Goal: Navigation & Orientation: Find specific page/section

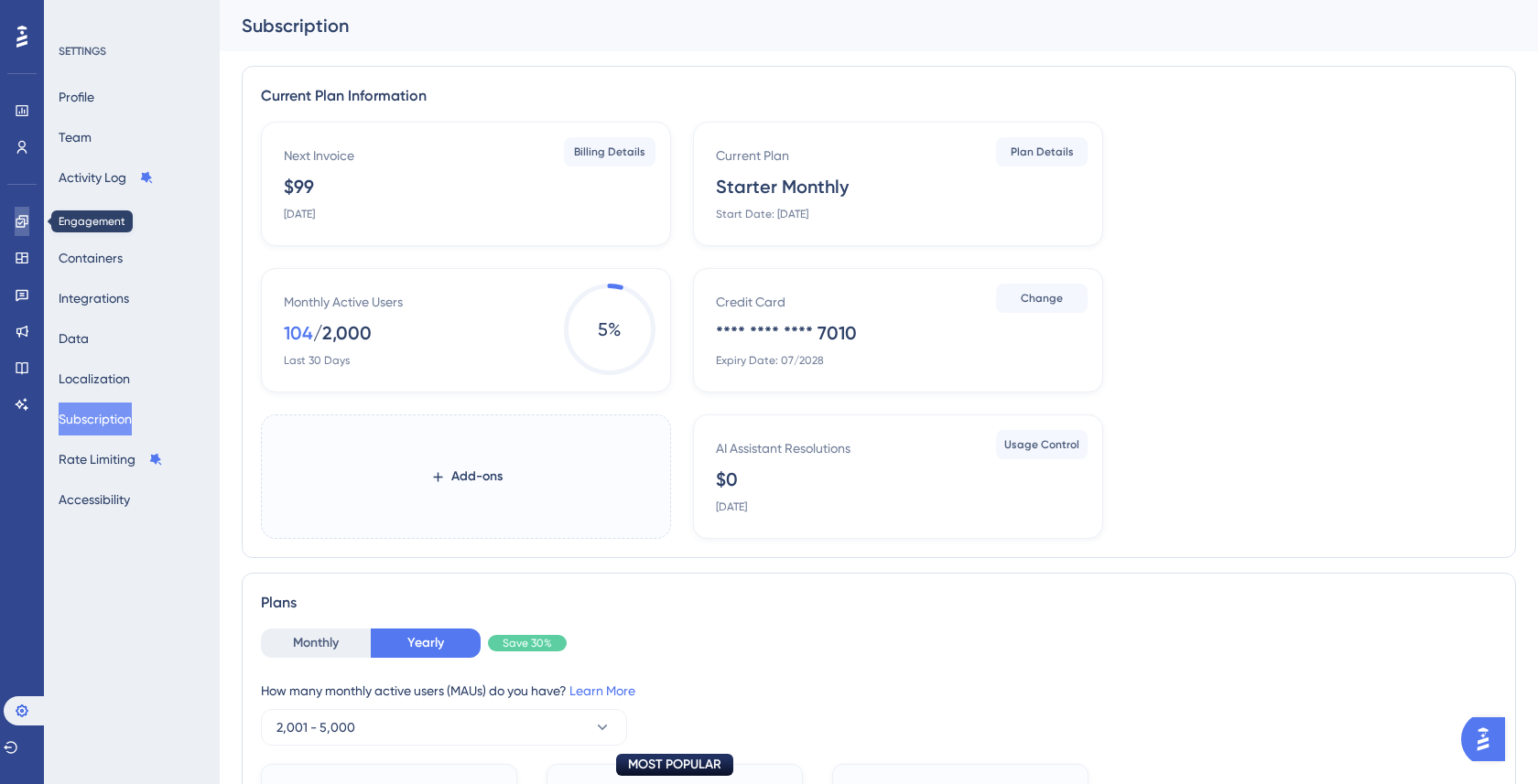
click at [18, 218] on icon at bounding box center [22, 221] width 15 height 15
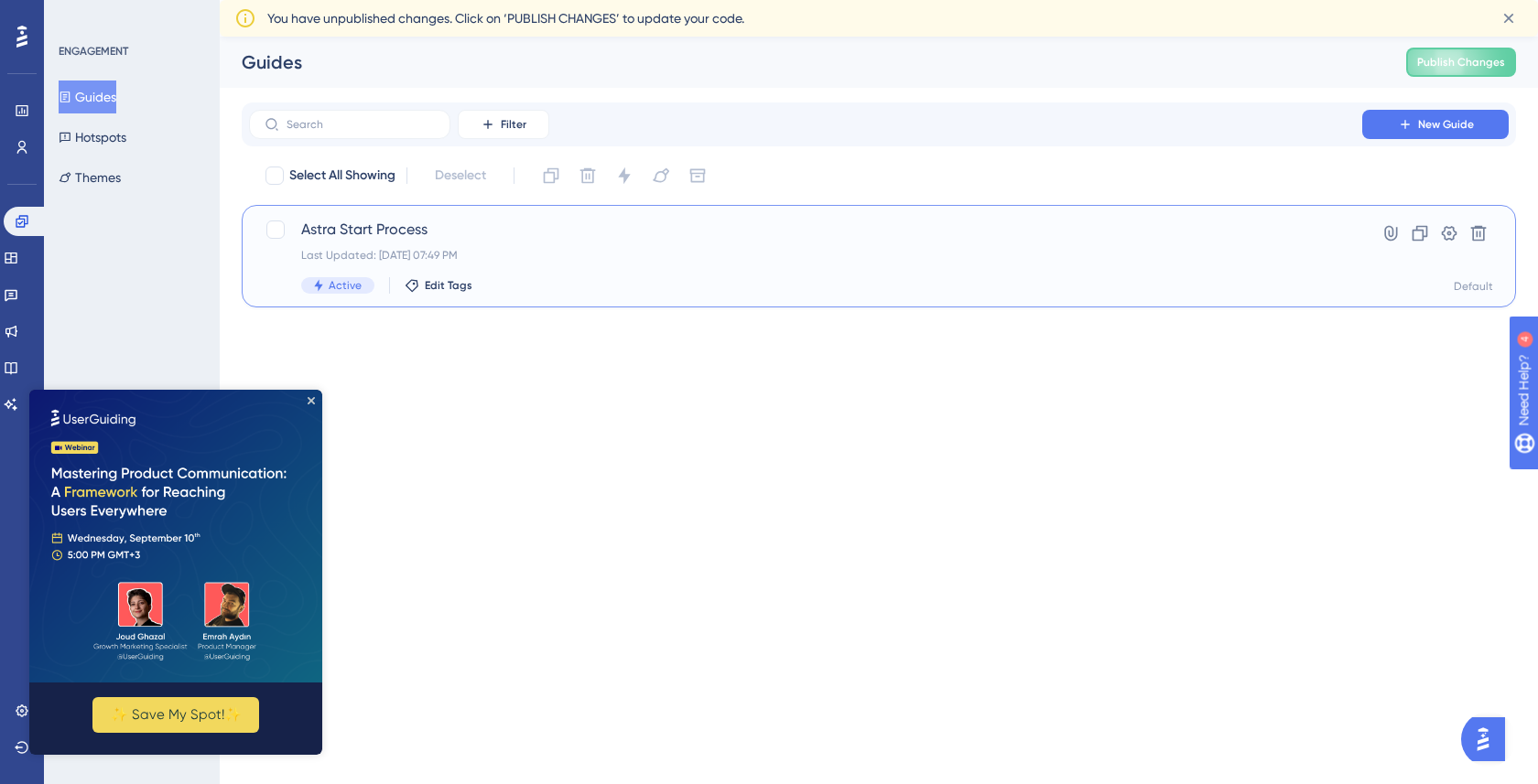
click at [1076, 254] on div "Last Updated: [DATE] 07:49 PM" at bounding box center [805, 255] width 1008 height 15
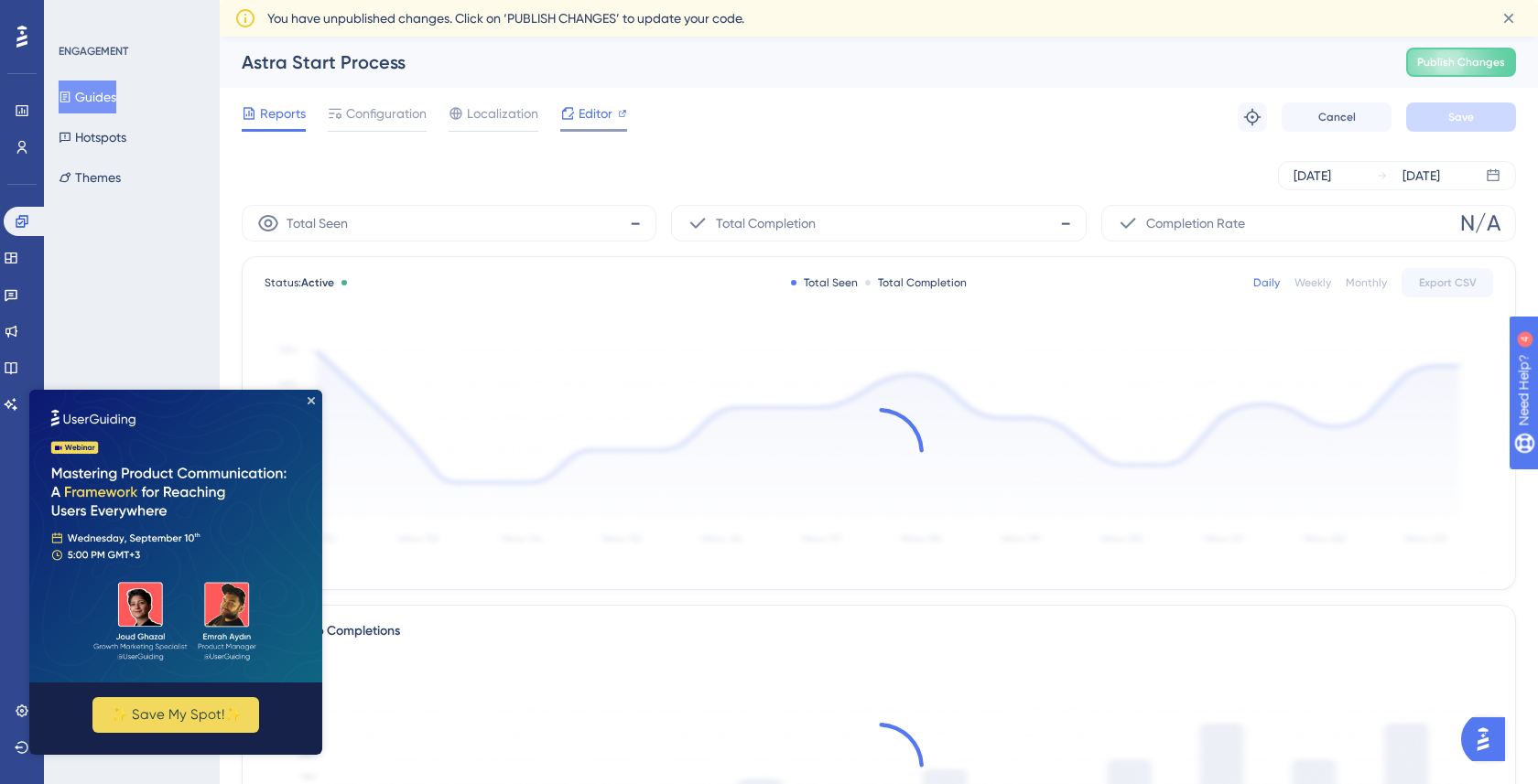
click at [582, 103] on span "Editor" at bounding box center [595, 113] width 34 height 22
